Goal: Navigation & Orientation: Find specific page/section

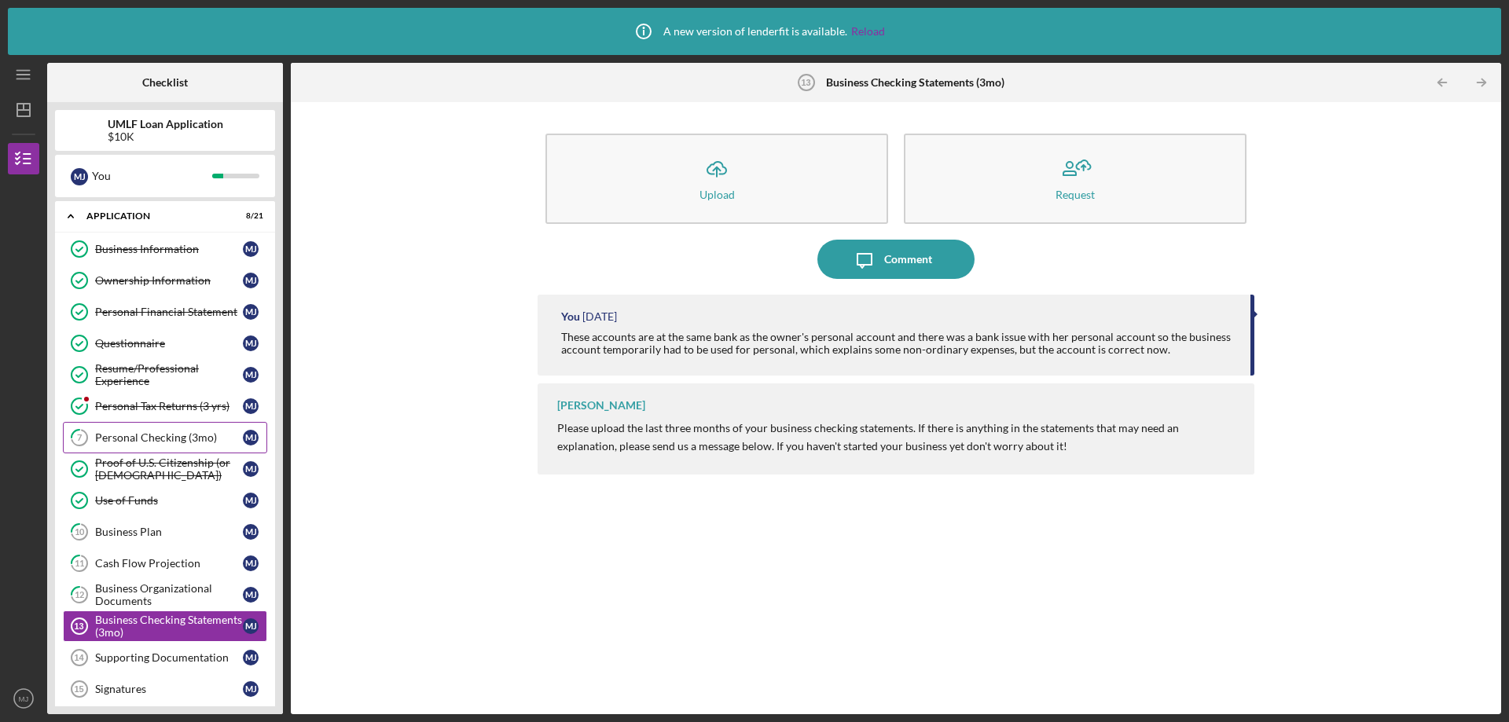
click at [158, 442] on div "Personal Checking (3mo)" at bounding box center [169, 437] width 148 height 13
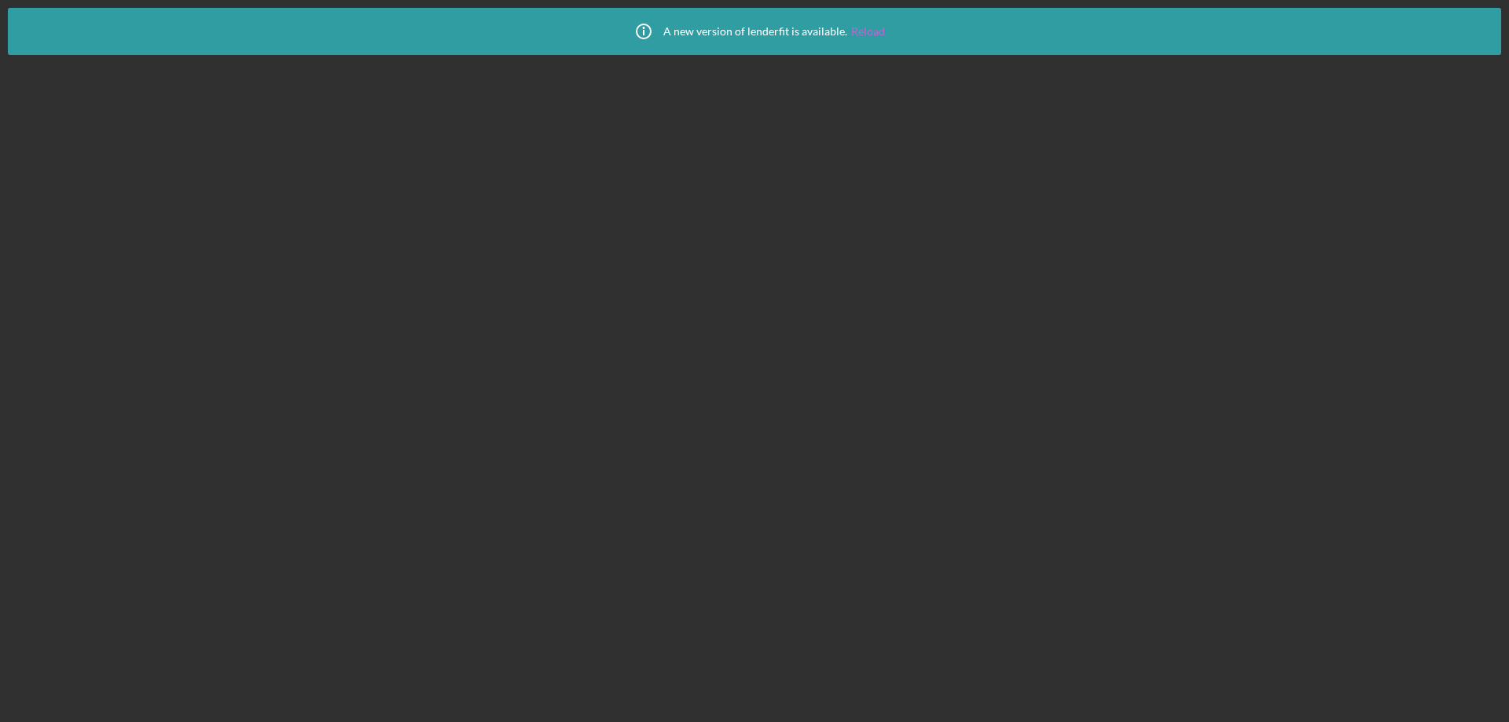
click at [867, 30] on link "Reload" at bounding box center [868, 31] width 34 height 13
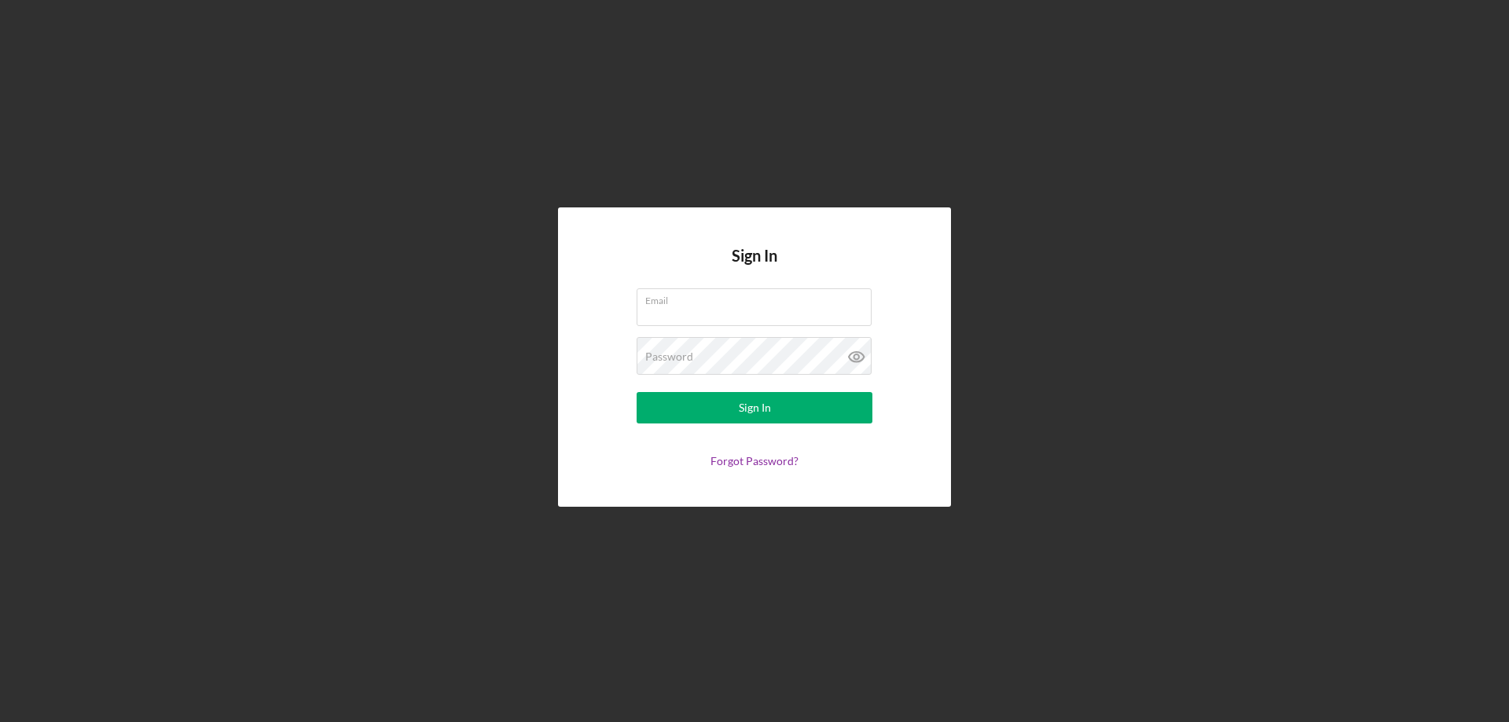
type input "[EMAIL_ADDRESS][DOMAIN_NAME]"
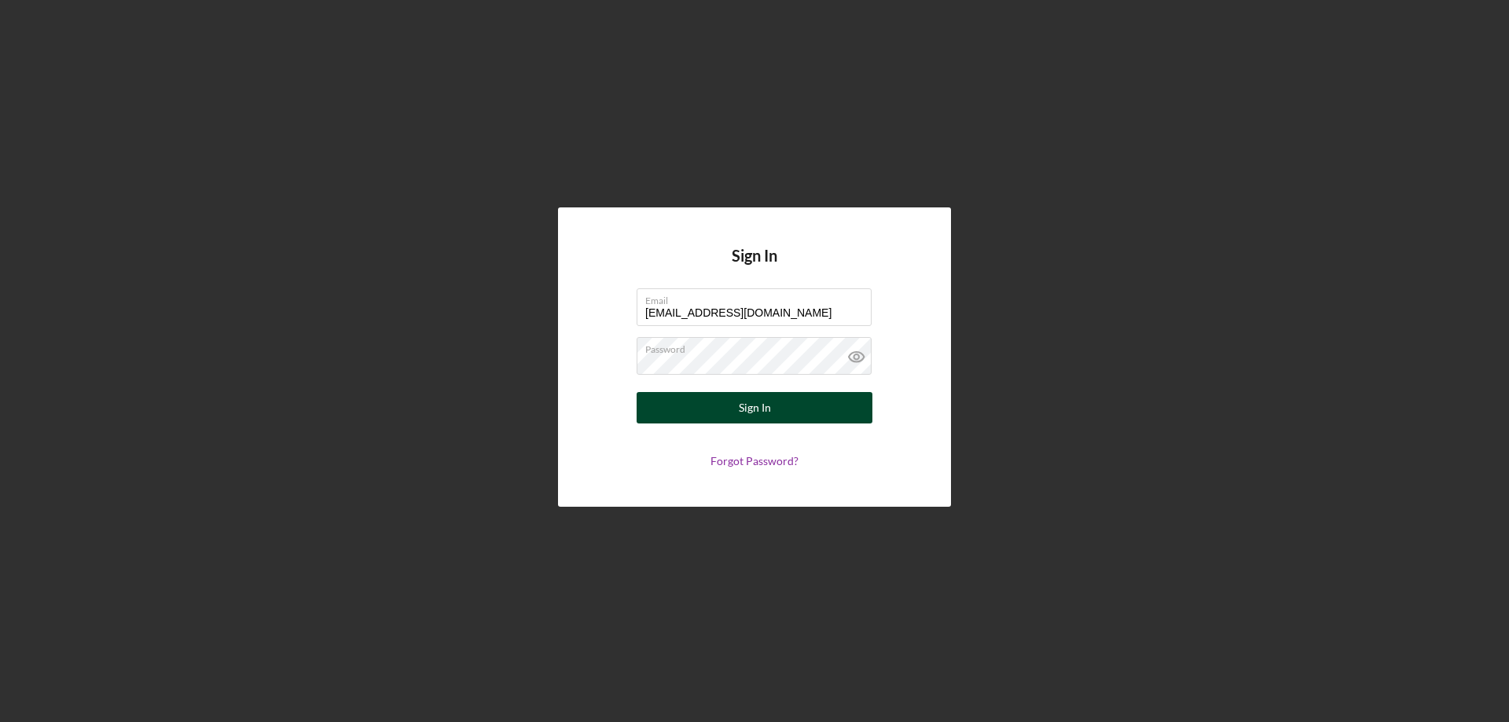
click at [721, 401] on button "Sign In" at bounding box center [755, 407] width 236 height 31
